Goal: Find specific page/section: Find specific page/section

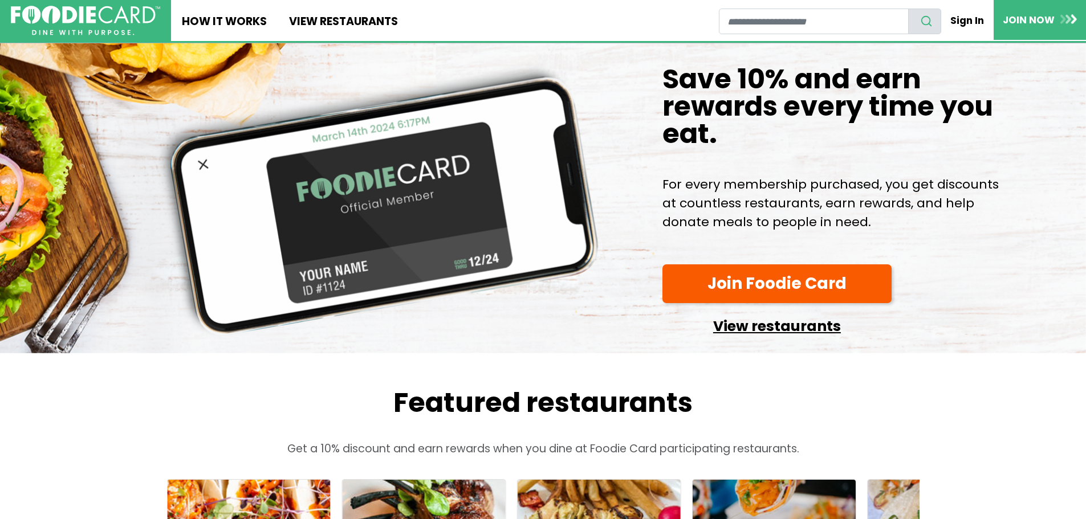
click at [749, 338] on link "View restaurants" at bounding box center [776, 323] width 229 height 29
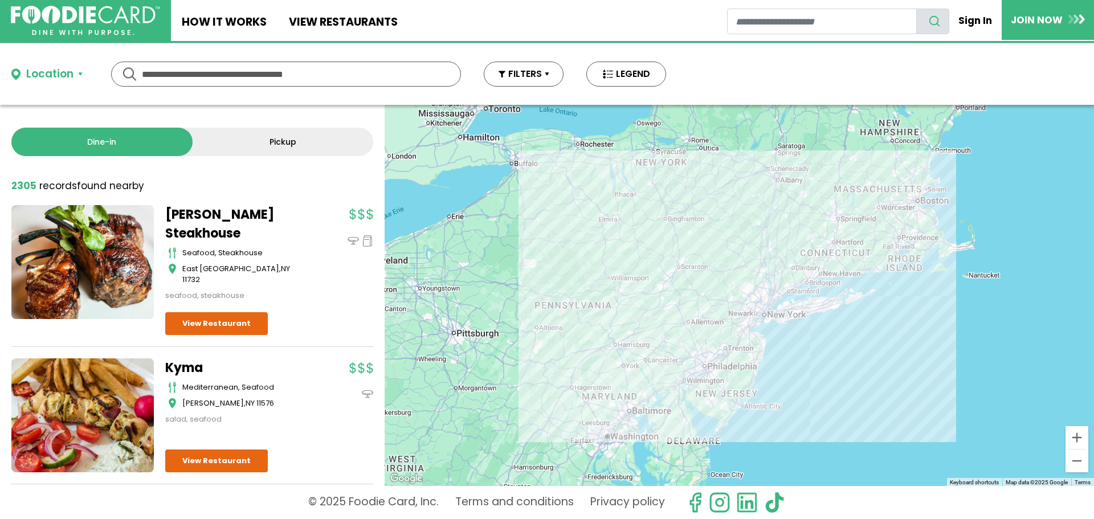
click at [300, 76] on input "text" at bounding box center [286, 74] width 288 height 24
type input "**********"
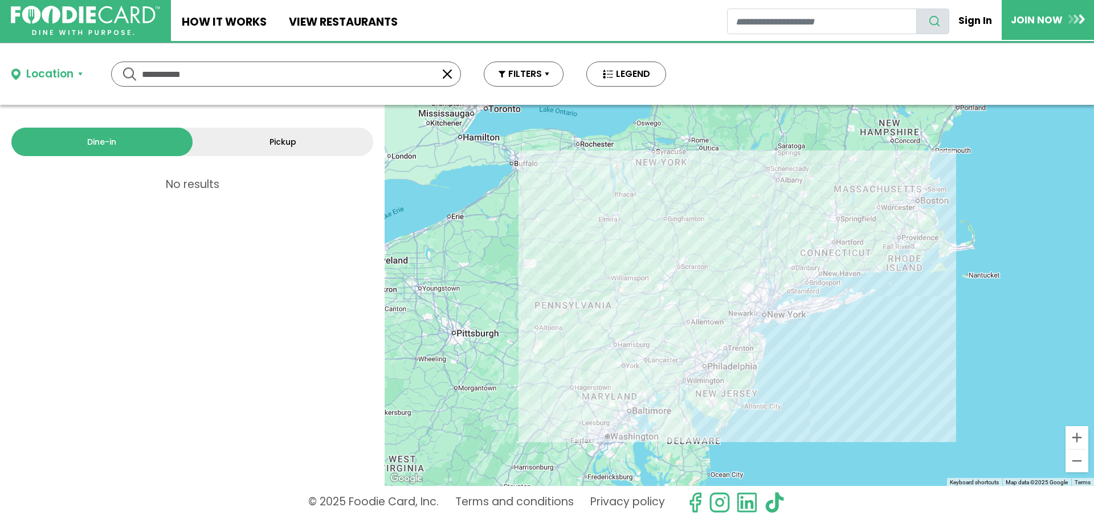
click at [81, 74] on button "Location" at bounding box center [46, 74] width 71 height 17
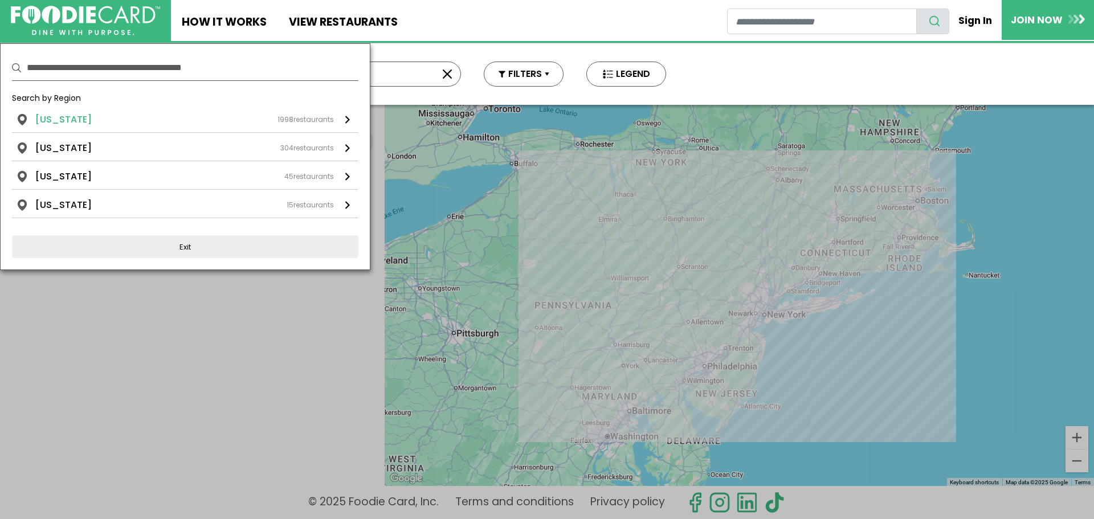
click at [77, 120] on li "[US_STATE]" at bounding box center [63, 120] width 56 height 14
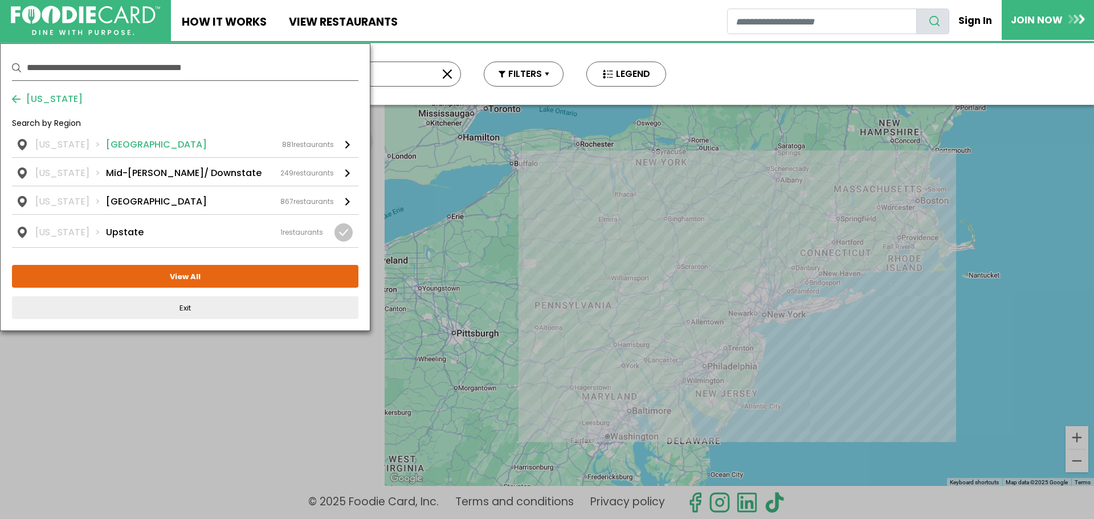
click at [140, 151] on li "[GEOGRAPHIC_DATA]" at bounding box center [156, 145] width 101 height 14
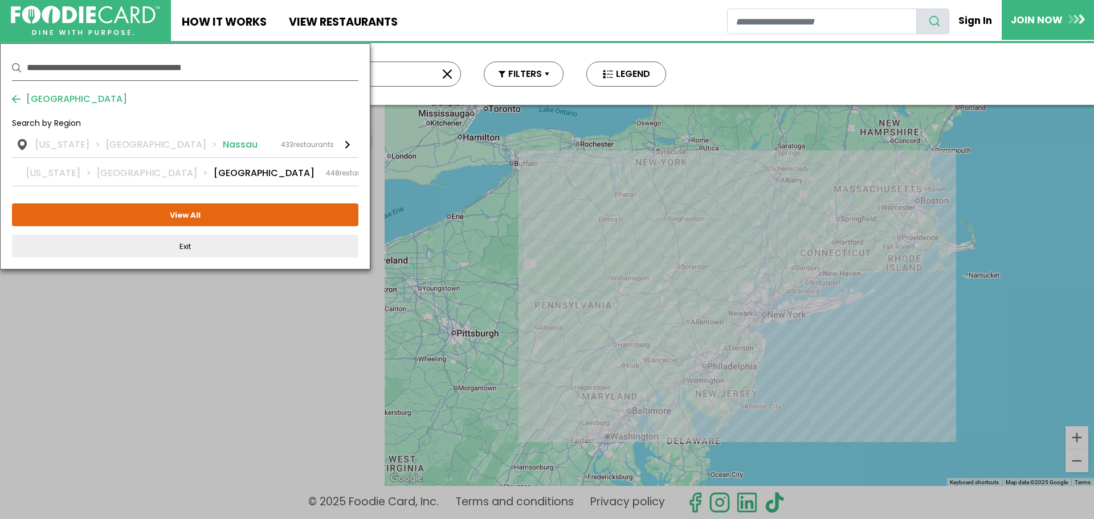
click at [285, 146] on span "433" at bounding box center [287, 145] width 13 height 10
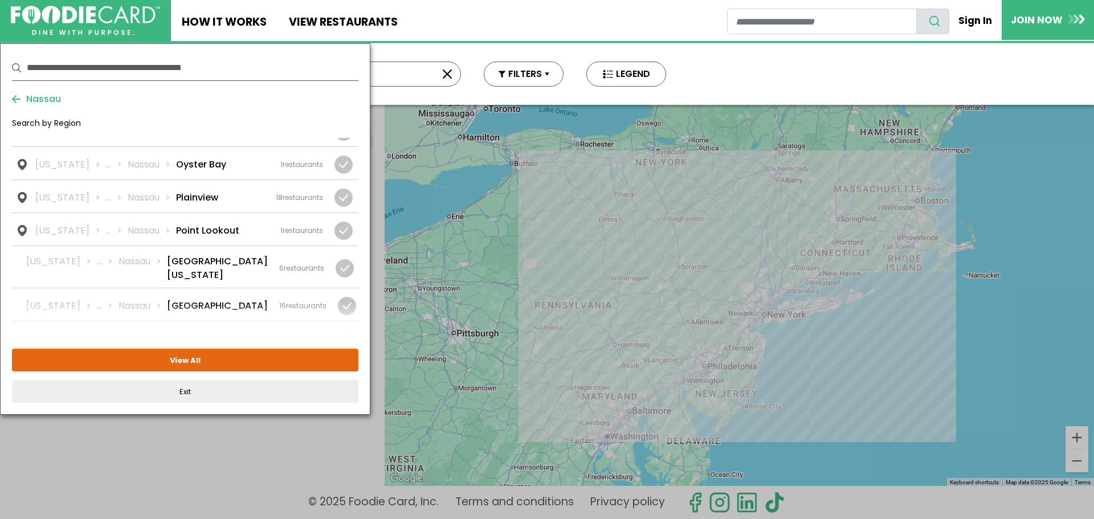
scroll to position [1482, 0]
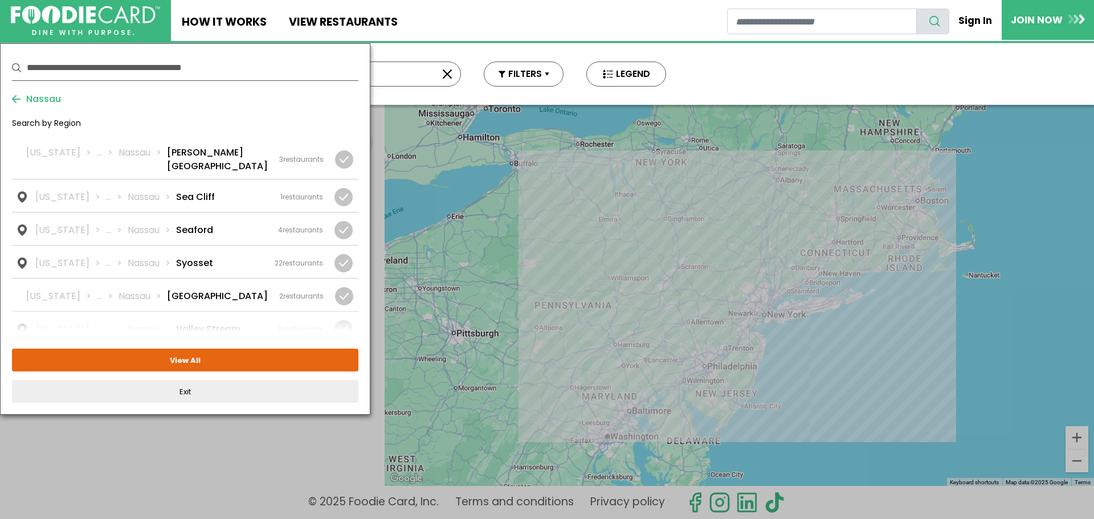
click at [192, 356] on li "Wantagh" at bounding box center [197, 363] width 43 height 14
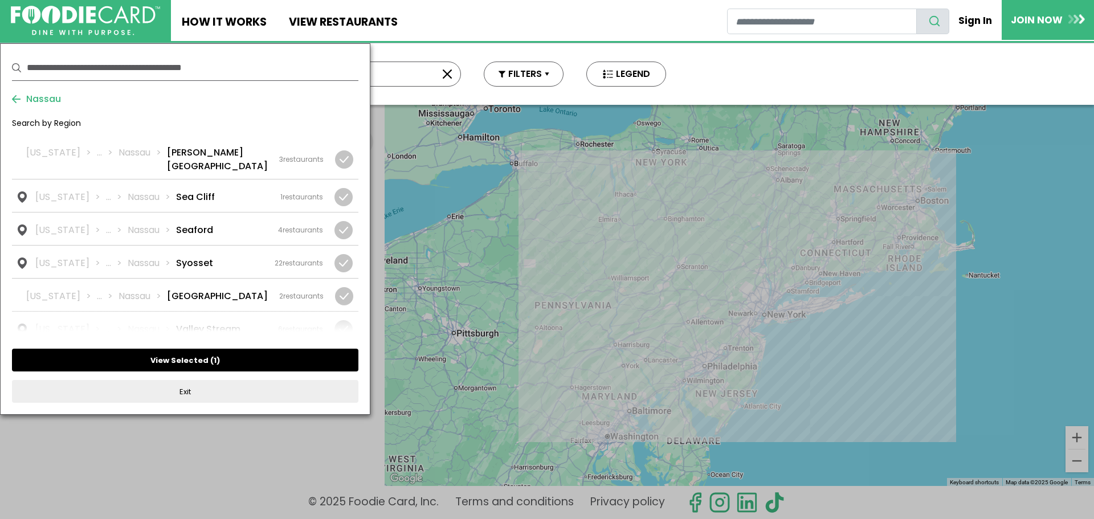
click at [184, 365] on button "View Selected ( 1 )" at bounding box center [185, 360] width 346 height 23
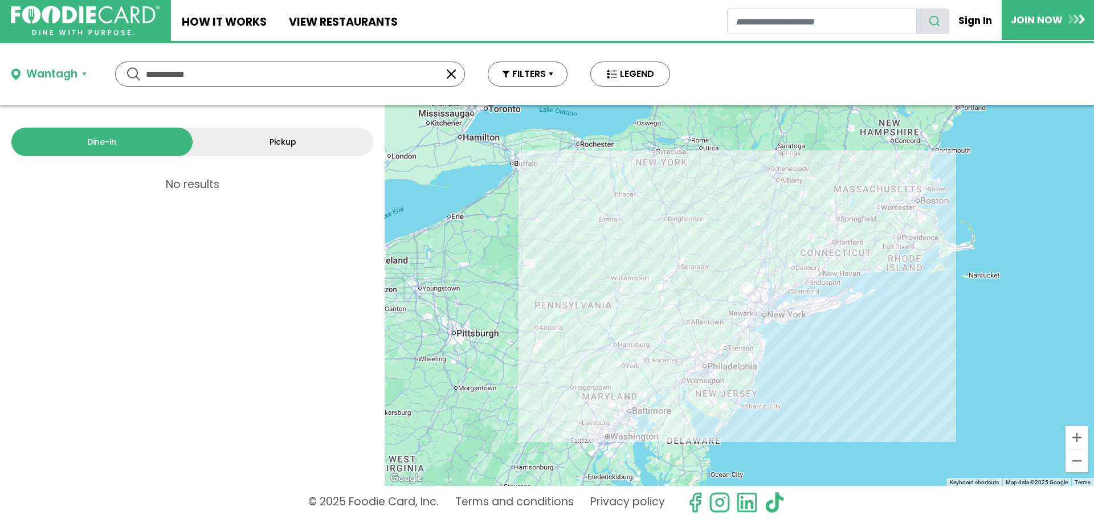
click at [145, 143] on link "Dine-in" at bounding box center [101, 142] width 181 height 28
click at [531, 77] on button "FILTERS" at bounding box center [524, 74] width 80 height 25
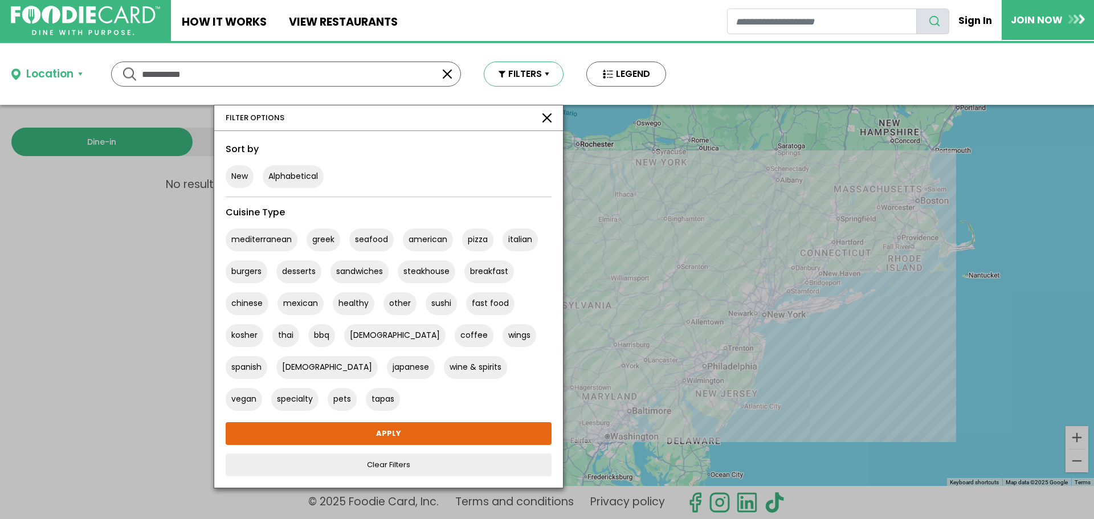
click at [529, 79] on button "FILTERS" at bounding box center [524, 74] width 80 height 25
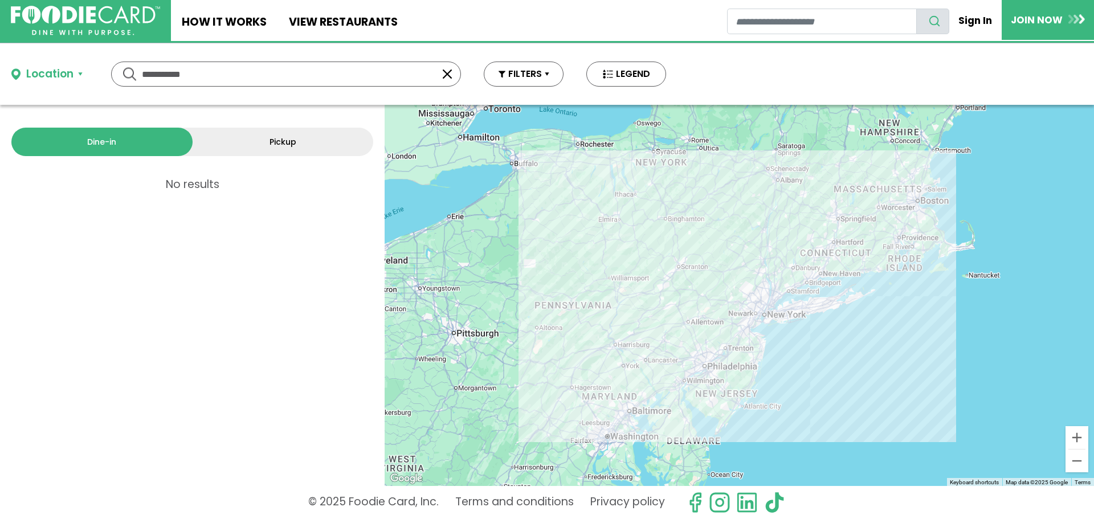
click at [206, 72] on input "**********" at bounding box center [286, 74] width 288 height 24
click at [80, 74] on button "Location" at bounding box center [46, 74] width 71 height 17
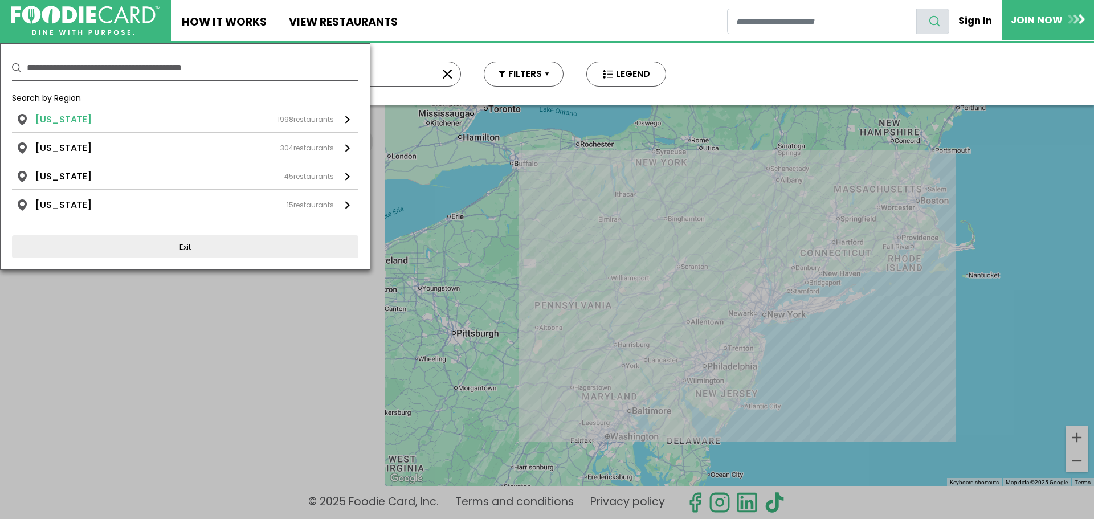
click at [85, 123] on div "[US_STATE] 1998 restaurants" at bounding box center [184, 120] width 299 height 14
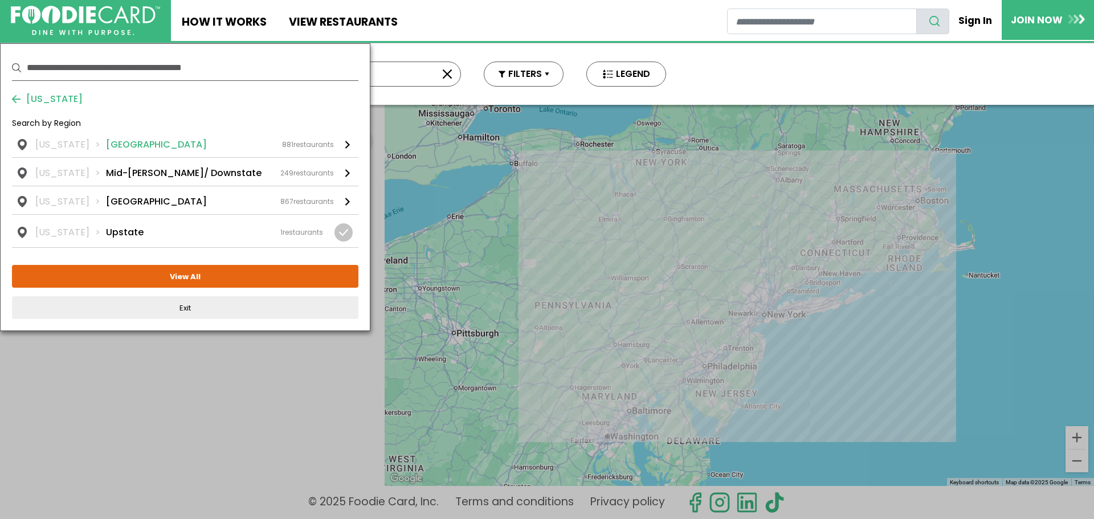
click at [128, 149] on li "[GEOGRAPHIC_DATA]" at bounding box center [156, 145] width 101 height 14
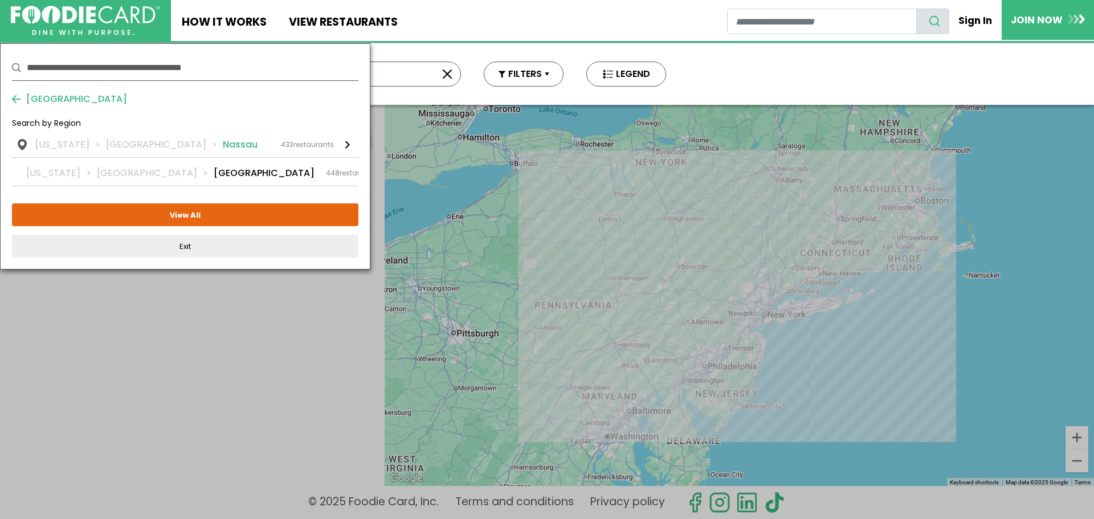
click at [223, 146] on li "Nassau" at bounding box center [240, 145] width 35 height 14
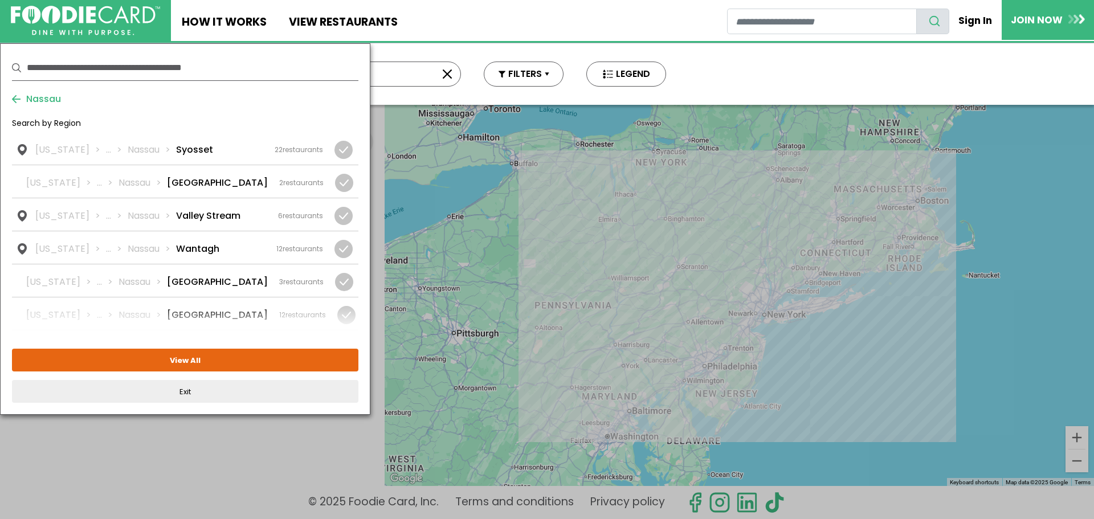
scroll to position [1596, 0]
click at [191, 242] on li "Wantagh" at bounding box center [197, 249] width 43 height 14
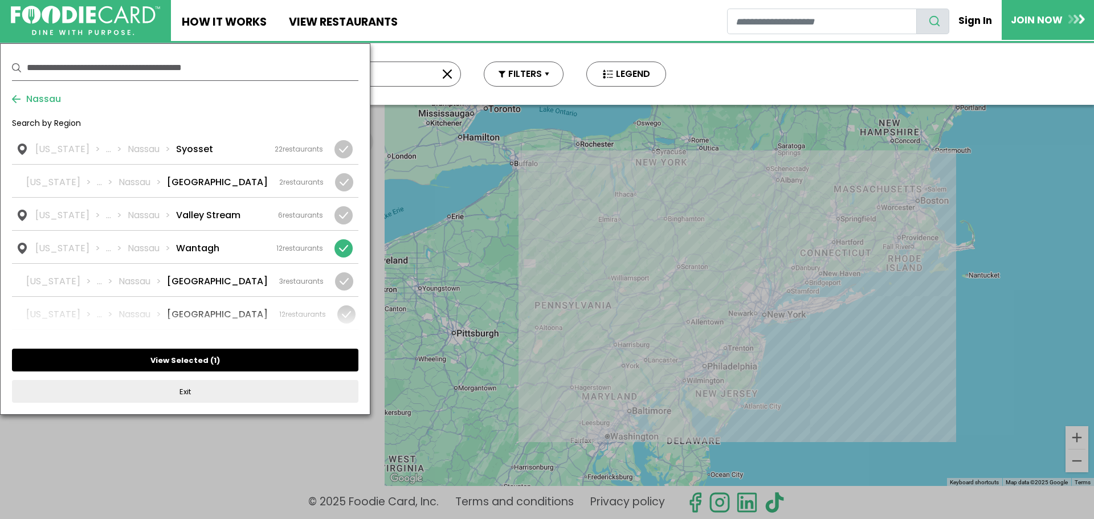
click at [168, 369] on button "View Selected ( 1 )" at bounding box center [185, 360] width 346 height 23
